Goal: Navigation & Orientation: Find specific page/section

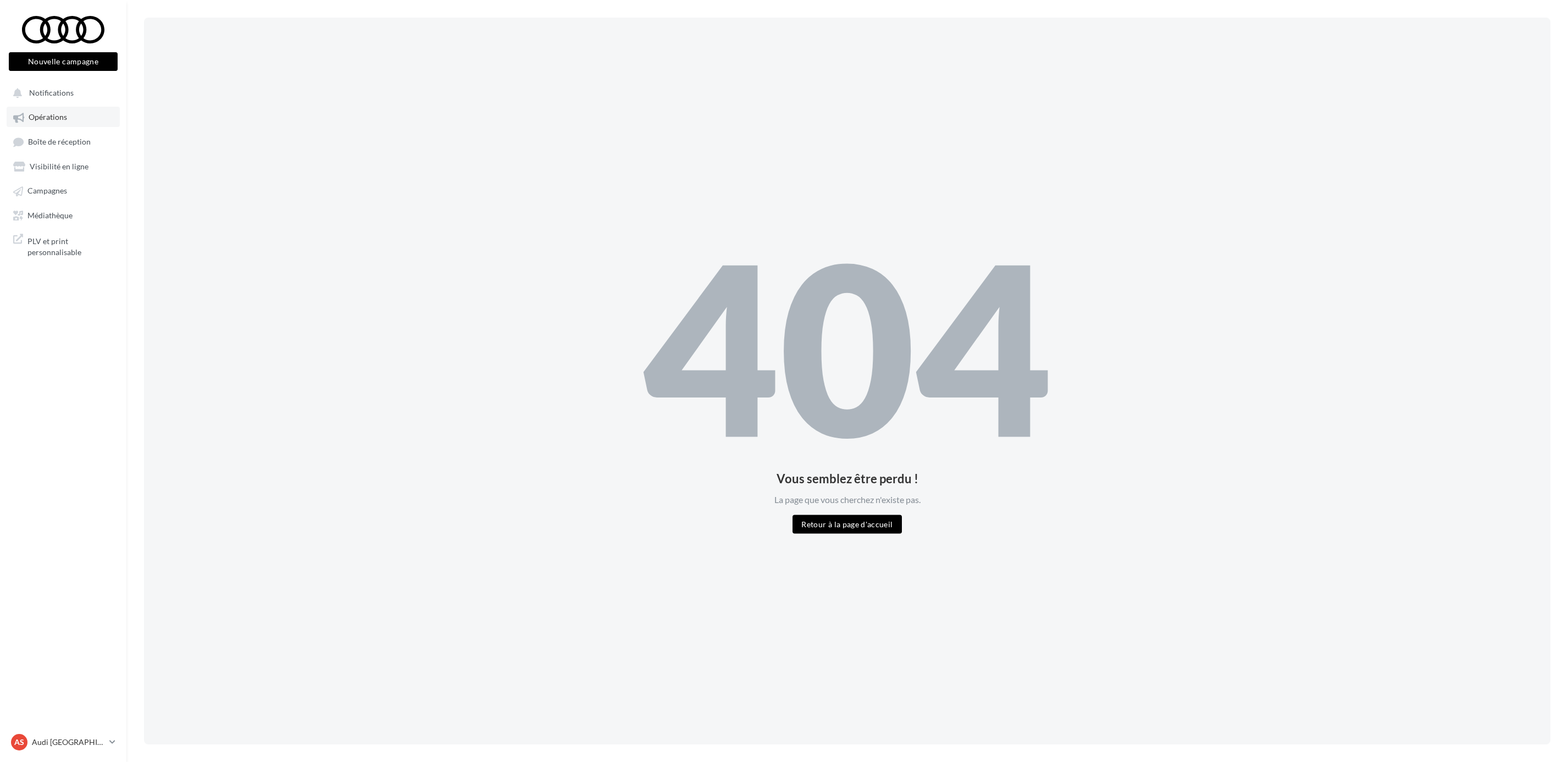
click at [73, 116] on link "Opérations" at bounding box center [63, 116] width 113 height 20
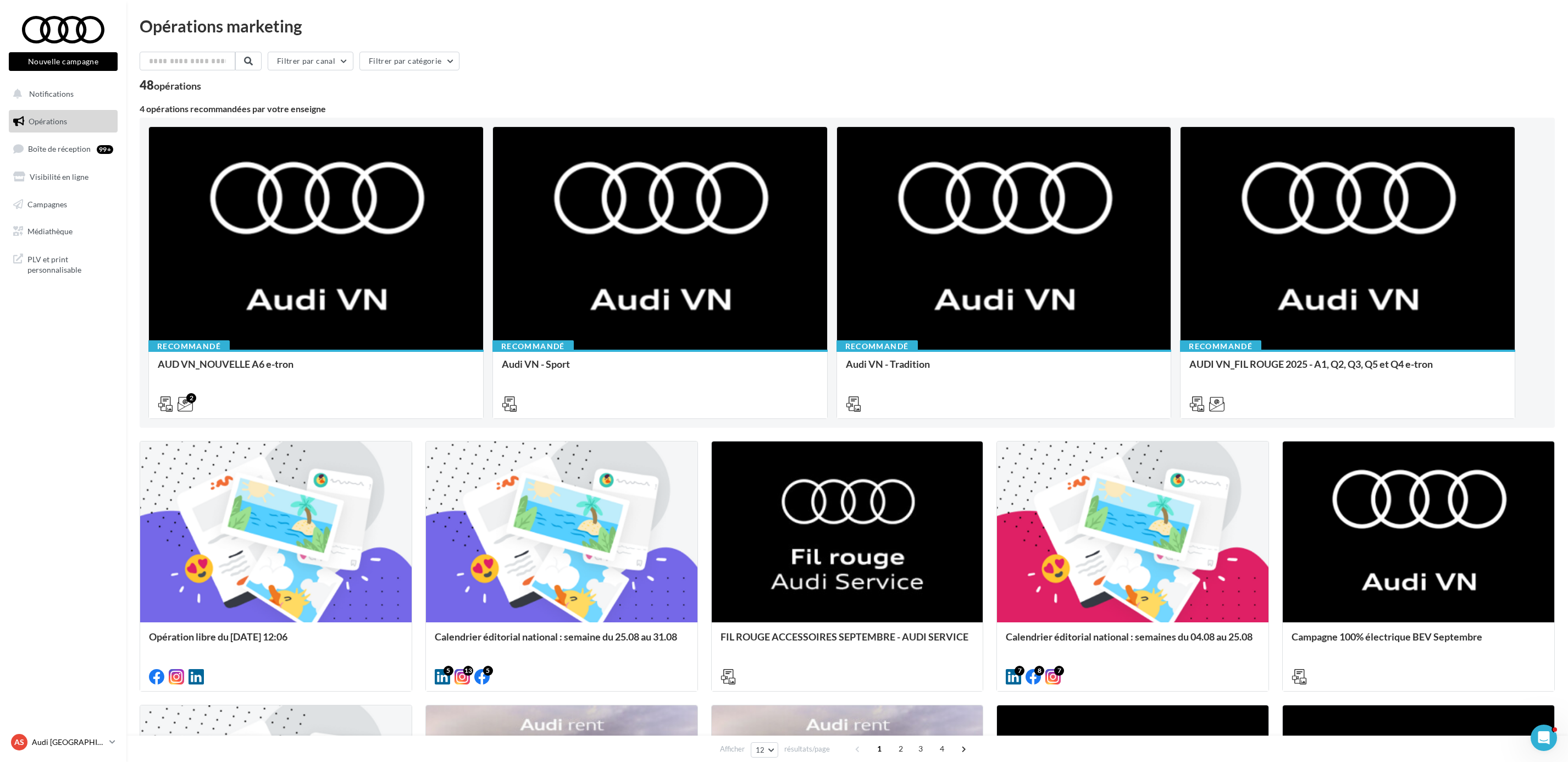
click at [61, 741] on p "Audi [GEOGRAPHIC_DATA]" at bounding box center [68, 742] width 73 height 11
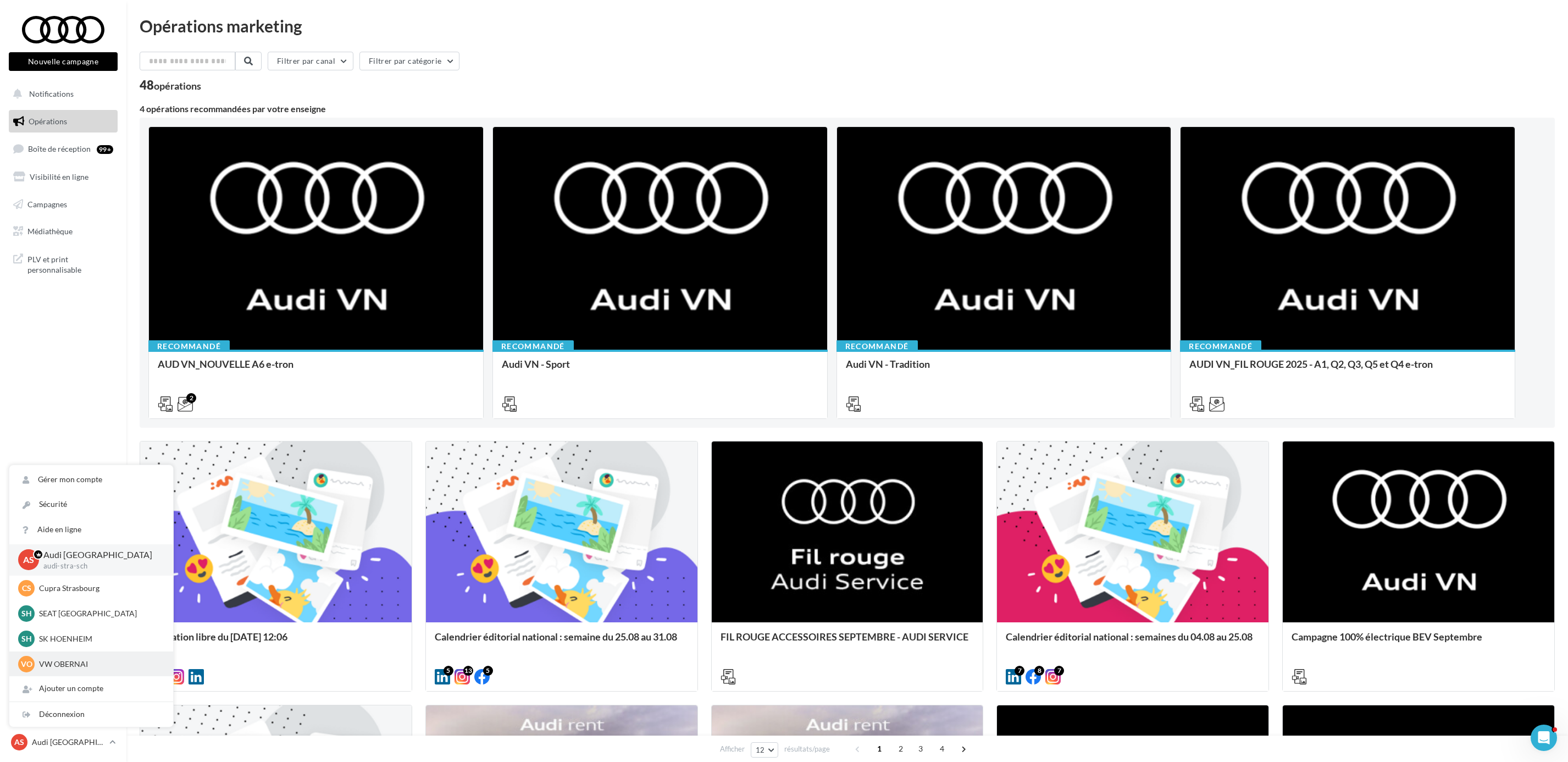
click at [75, 662] on p "VW OBERNAI" at bounding box center [99, 664] width 121 height 11
